Goal: Transaction & Acquisition: Purchase product/service

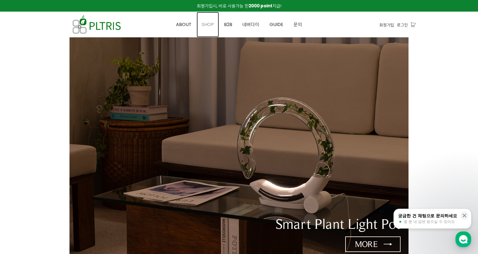
click at [208, 25] on span "SHOP" at bounding box center [208, 24] width 12 height 7
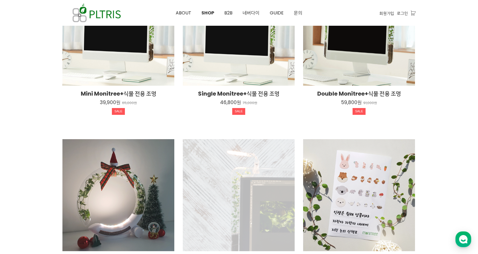
scroll to position [311, 0]
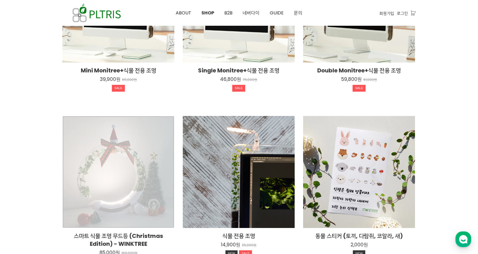
click at [145, 153] on div "스마트 식물 조명 무드등 (Christmas Edition) - WINKTREE 85,000원 160,000원 NEW SALE" at bounding box center [118, 172] width 112 height 112
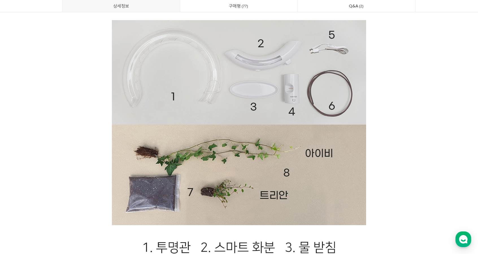
scroll to position [8094, 0]
